Goal: Book appointment/travel/reservation

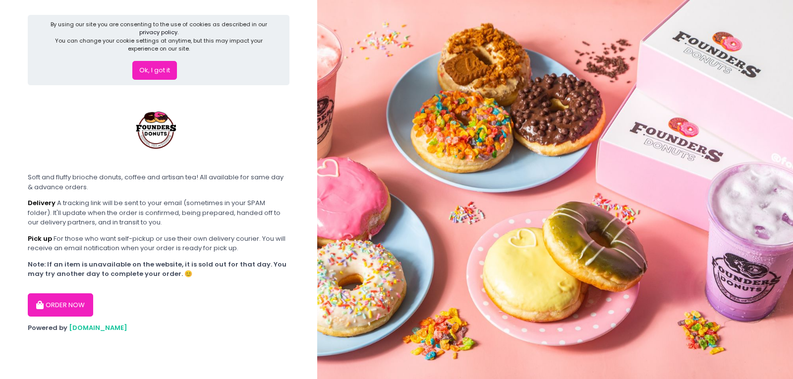
click at [162, 72] on button "Ok, I got it" at bounding box center [154, 70] width 45 height 19
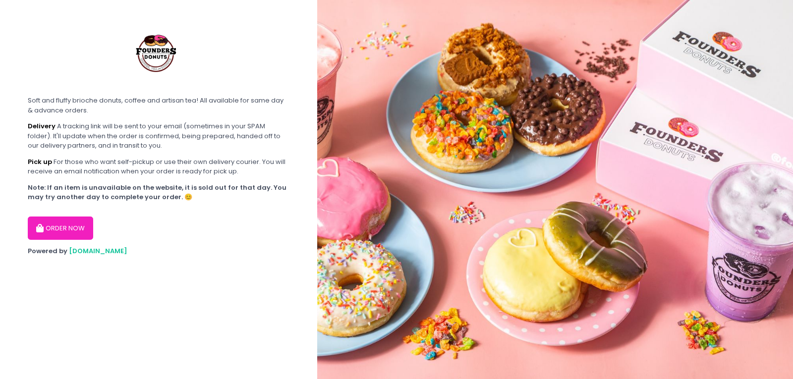
click at [44, 225] on icon "button" at bounding box center [41, 228] width 10 height 8
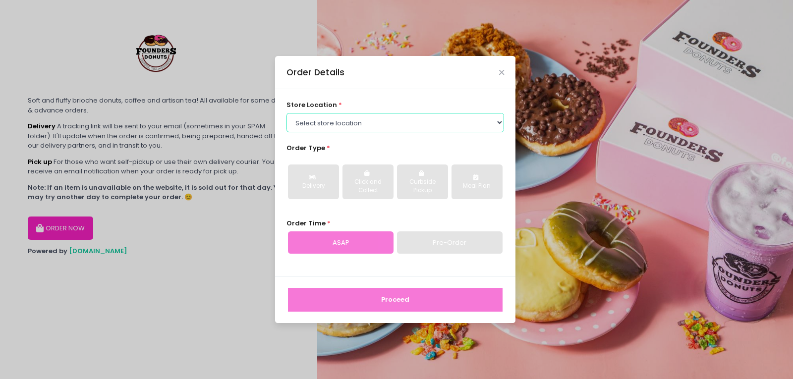
click at [380, 117] on select "Select store location Founders Donuts - [PERSON_NAME] Founders Donuts - [GEOGRA…" at bounding box center [395, 122] width 218 height 19
click at [376, 220] on div "store location * Select store location Founders Donuts - [PERSON_NAME] Founders…" at bounding box center [395, 182] width 240 height 187
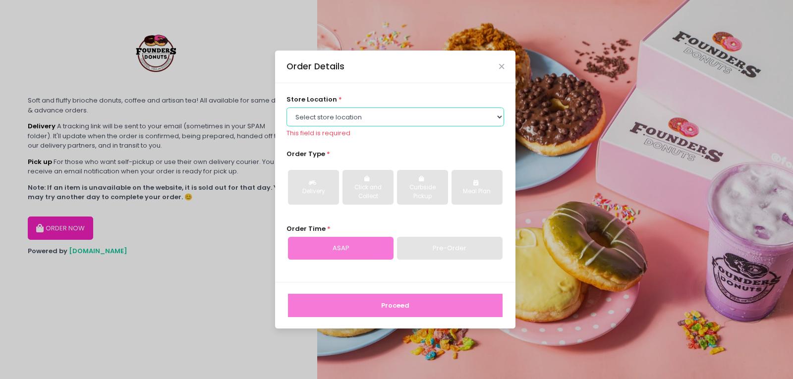
click at [337, 122] on select "Select store location Founders Donuts - [PERSON_NAME] Founders Donuts - [GEOGRA…" at bounding box center [395, 116] width 218 height 19
select select "61a2022e41b39c710272d16a"
click at [286, 113] on select "Select store location Founders Donuts - [PERSON_NAME] Founders Donuts - [GEOGRA…" at bounding box center [395, 116] width 218 height 19
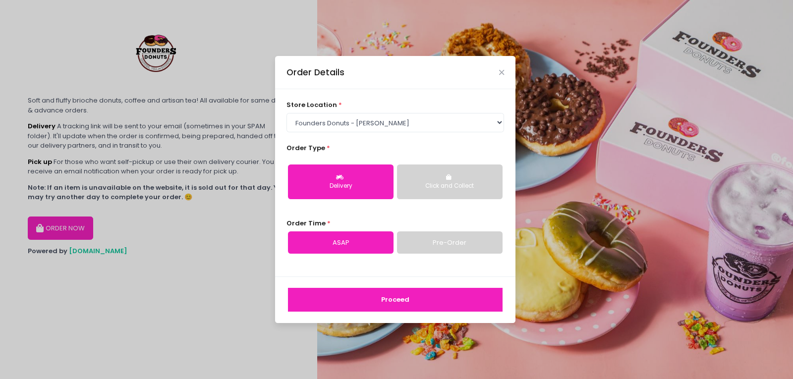
click at [372, 186] on div "Delivery" at bounding box center [341, 186] width 92 height 9
click at [442, 243] on link "Pre-Order" at bounding box center [450, 242] width 106 height 23
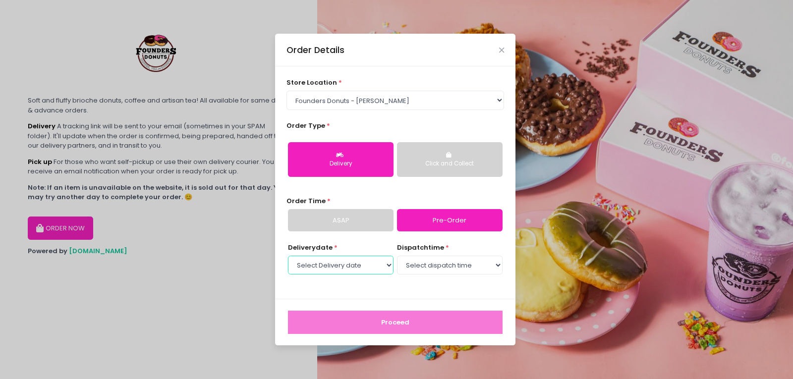
click at [376, 262] on select "Select Delivery date [DATE] [DATE] [DATE] [DATE] [DATE] [DATE] [DATE] [DATE] [D…" at bounding box center [341, 265] width 106 height 19
select select "[DATE]"
click at [288, 256] on select "Select Delivery date [DATE] [DATE] [DATE] [DATE] [DATE] [DATE] [DATE] [DATE] [D…" at bounding box center [341, 265] width 106 height 19
click at [427, 268] on select "Select dispatch time 07:00 AM - 07:30 AM 07:30 AM - 08:00 AM 08:00 AM - 08:30 A…" at bounding box center [450, 265] width 106 height 19
select select "09:30"
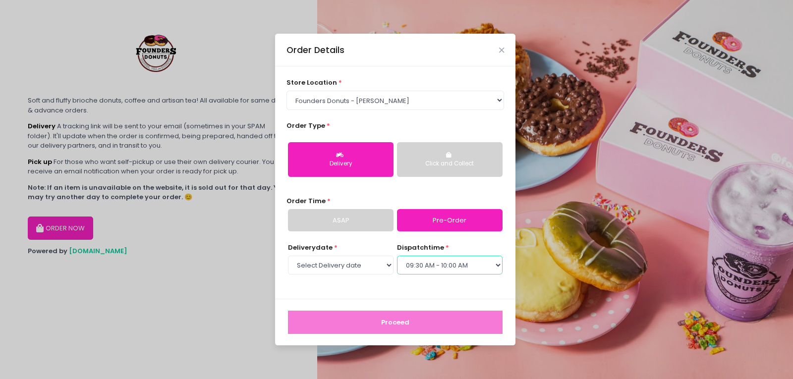
click at [397, 256] on select "Select dispatch time 07:00 AM - 07:30 AM 07:30 AM - 08:00 AM 08:00 AM - 08:30 A…" at bounding box center [450, 265] width 106 height 19
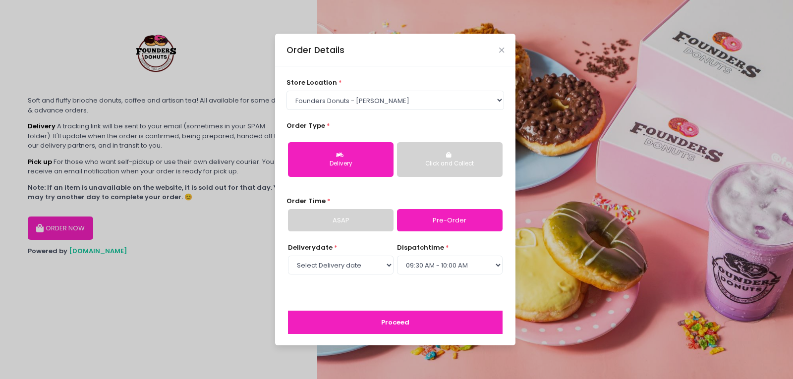
click at [435, 318] on button "Proceed" at bounding box center [395, 323] width 214 height 24
